Goal: Task Accomplishment & Management: Manage account settings

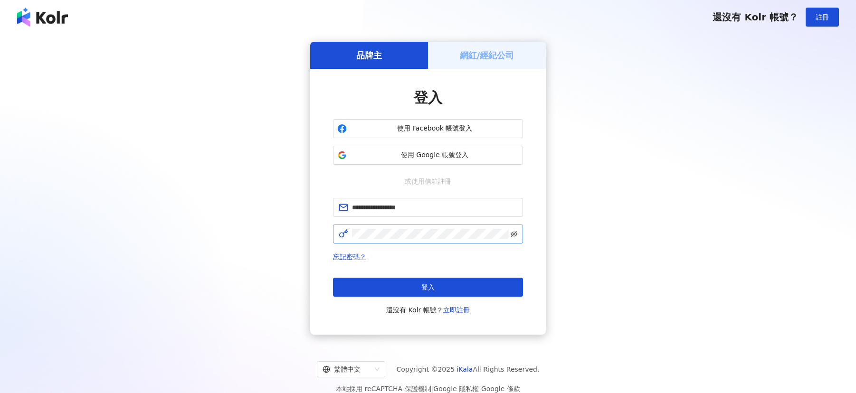
click at [514, 237] on icon "eye-invisible" at bounding box center [514, 234] width 7 height 7
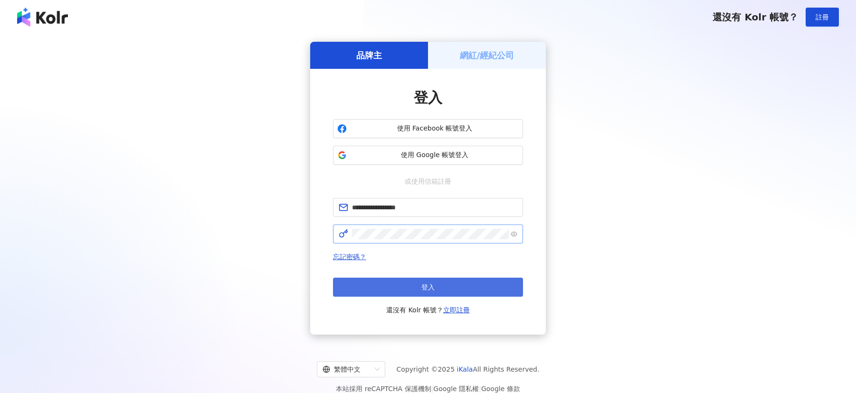
click at [481, 284] on button "登入" at bounding box center [428, 287] width 190 height 19
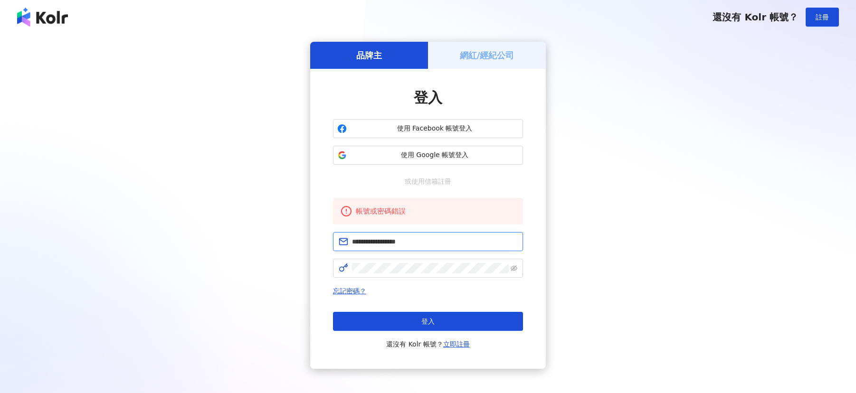
click at [467, 246] on input "text" at bounding box center [434, 242] width 165 height 10
drag, startPoint x: 457, startPoint y: 241, endPoint x: 306, endPoint y: 242, distance: 151.1
click at [306, 242] on div "品牌主 網紅/經紀公司 登入 使用 Facebook 帳號登入 使用 Google 帳號登入 或使用信箱註冊 帳號或密碼錯誤 忘記密碼？ 登入 還沒有 Kol…" at bounding box center [427, 205] width 833 height 327
type input "*"
type input "**********"
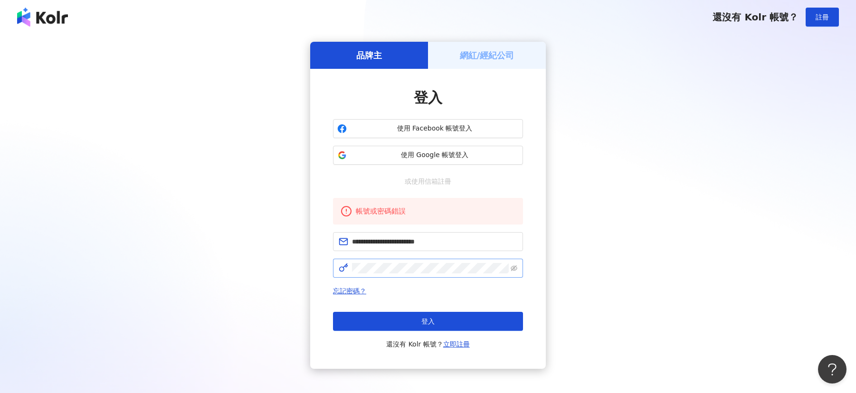
click at [433, 274] on span at bounding box center [428, 268] width 190 height 19
click at [513, 268] on icon "eye-invisible" at bounding box center [514, 269] width 7 height 6
click at [455, 322] on button "登入" at bounding box center [428, 321] width 190 height 19
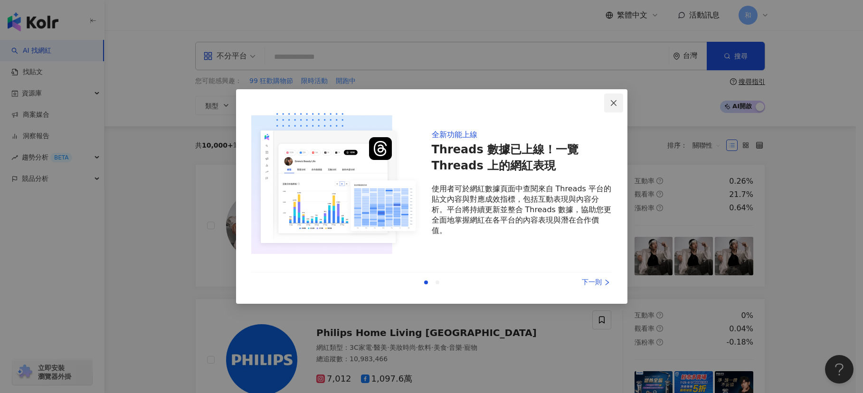
click at [621, 104] on span "Close" at bounding box center [613, 103] width 19 height 8
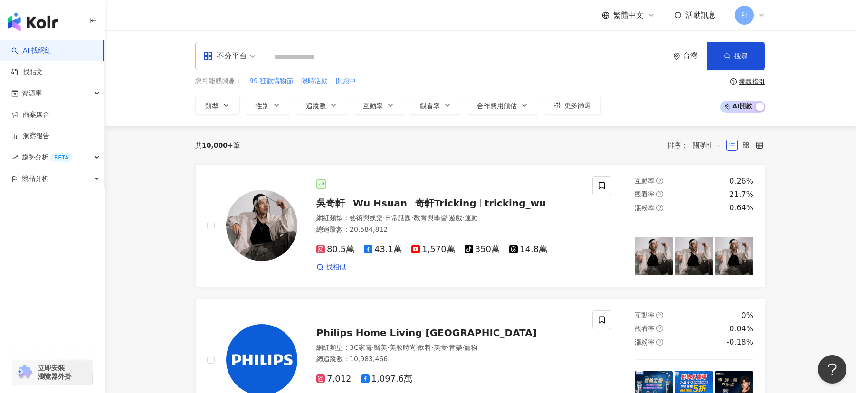
click at [792, 121] on div "不分平台 台灣 搜尋 您可能感興趣： 99 狂歡購物節 限時活動 開跑中 類型 性別 追蹤數 互動率 觀看率 合作費用預估 更多篩選 搜尋指引 AI 開啟 A…" at bounding box center [481, 78] width 752 height 96
click at [761, 12] on icon at bounding box center [762, 15] width 8 height 8
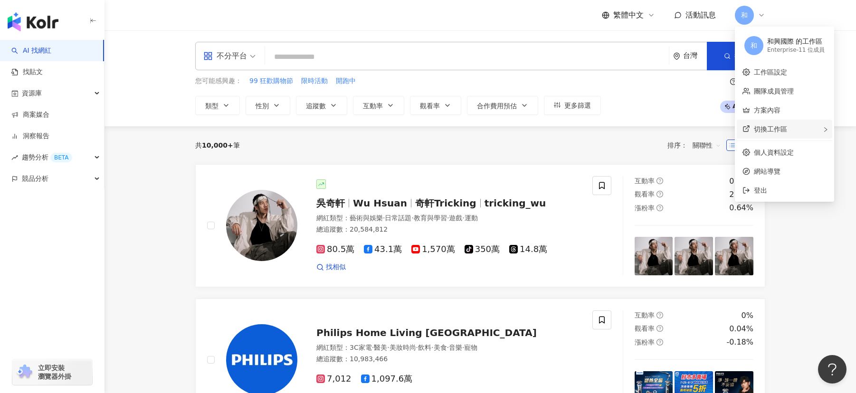
click at [775, 128] on span "切換工作區" at bounding box center [770, 129] width 33 height 8
